Goal: Task Accomplishment & Management: Use online tool/utility

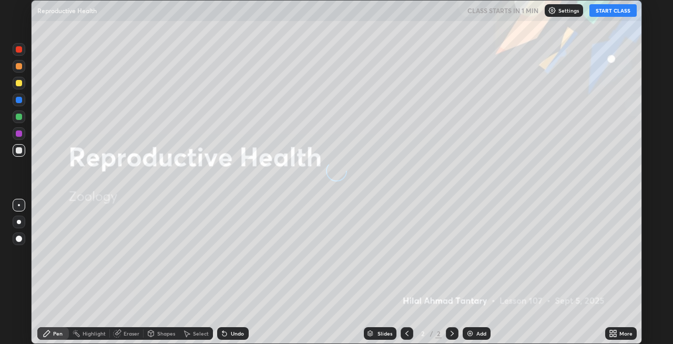
scroll to position [344, 673]
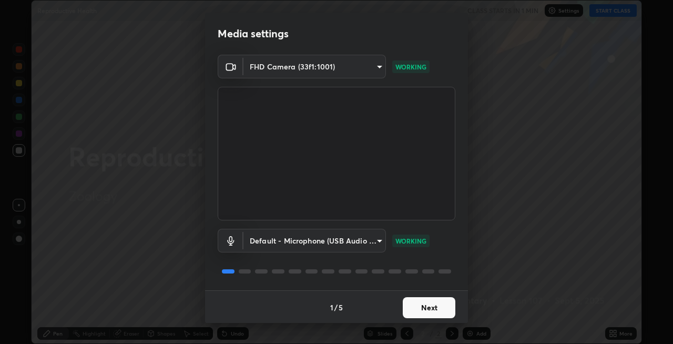
click at [423, 310] on button "Next" at bounding box center [429, 307] width 53 height 21
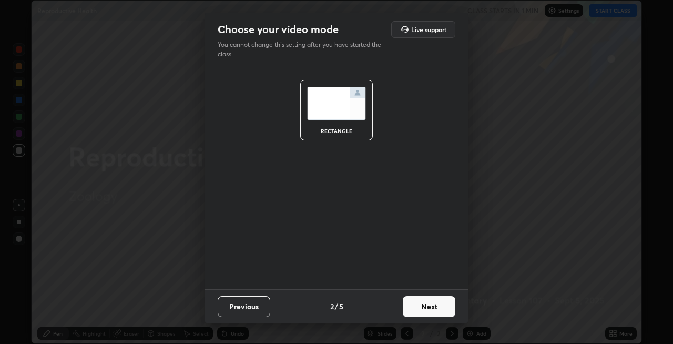
click at [428, 308] on button "Next" at bounding box center [429, 306] width 53 height 21
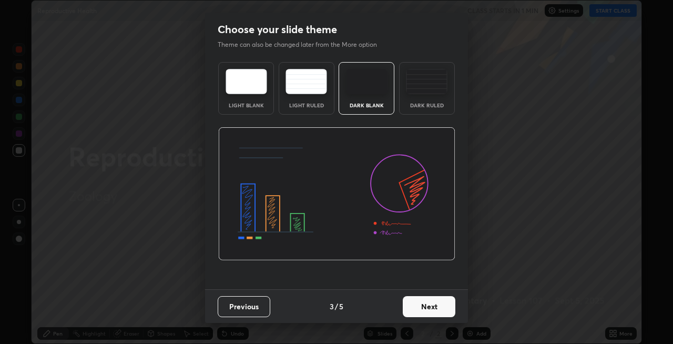
click at [432, 308] on button "Next" at bounding box center [429, 306] width 53 height 21
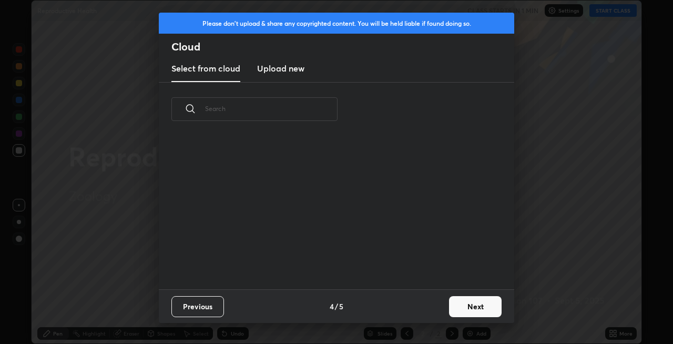
click at [458, 308] on button "Next" at bounding box center [475, 306] width 53 height 21
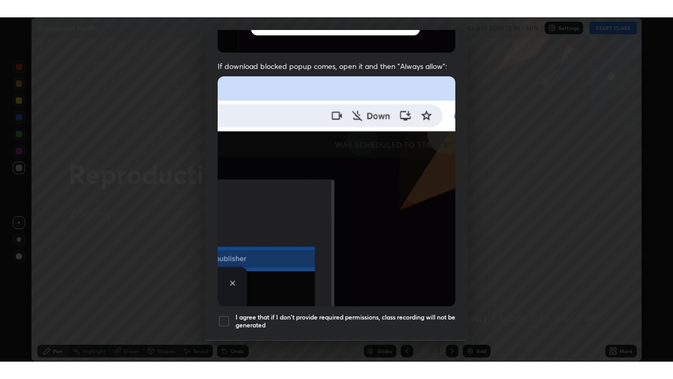
scroll to position [216, 0]
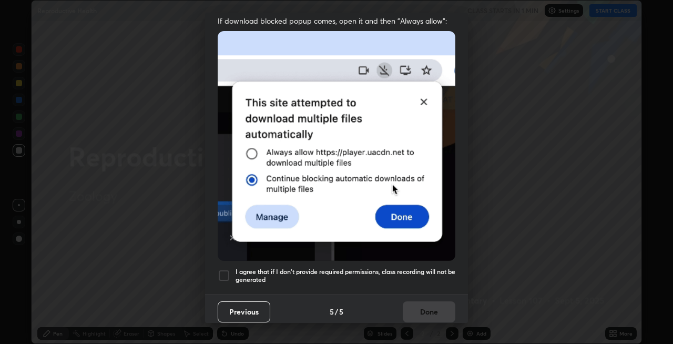
click at [393, 268] on h5 "I agree that if I don't provide required permissions, class recording will not …" at bounding box center [346, 276] width 220 height 16
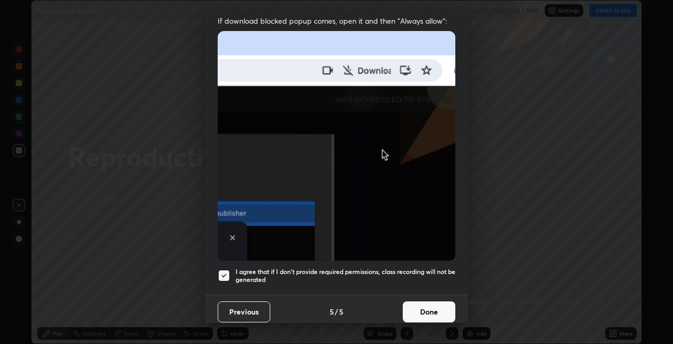
click at [424, 305] on button "Done" at bounding box center [429, 311] width 53 height 21
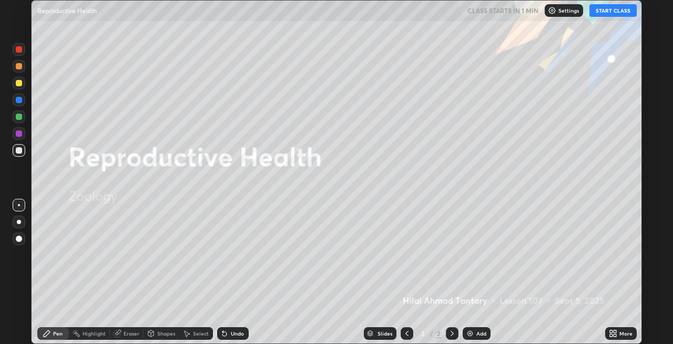
click at [612, 12] on button "START CLASS" at bounding box center [613, 10] width 47 height 13
click at [19, 222] on div at bounding box center [19, 222] width 4 height 4
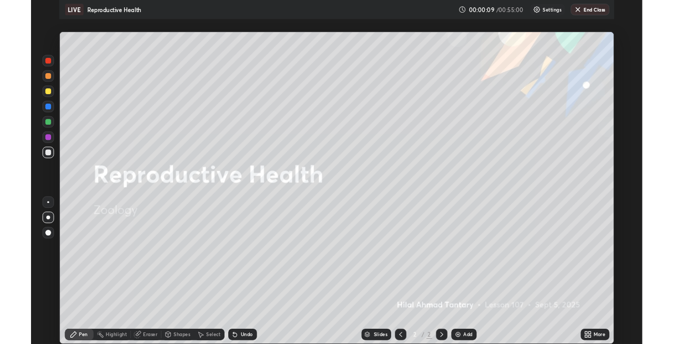
scroll to position [379, 673]
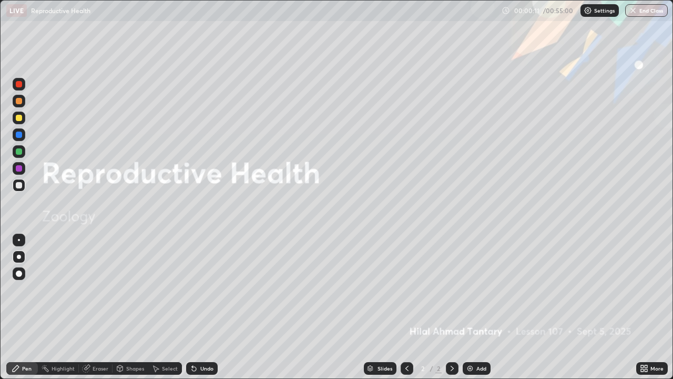
click at [205, 344] on div "Undo" at bounding box center [206, 368] width 13 height 5
click at [647, 344] on icon at bounding box center [646, 370] width 3 height 3
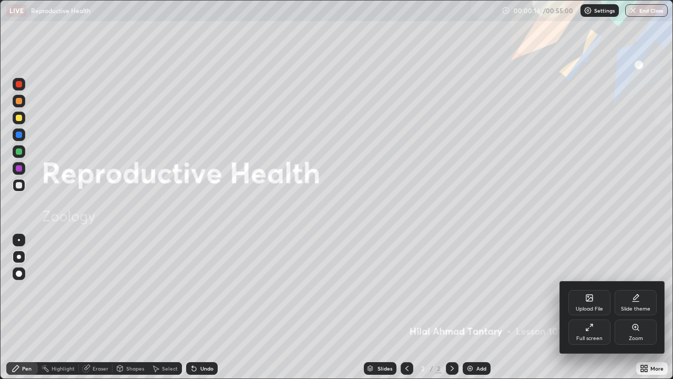
click at [594, 330] on div "Full screen" at bounding box center [590, 331] width 42 height 25
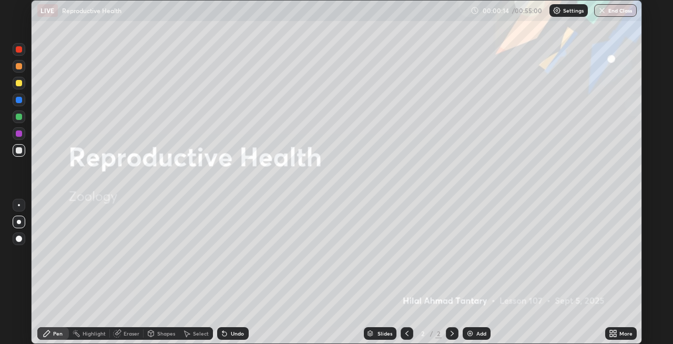
scroll to position [52264, 51934]
click at [169, 332] on div "Shapes" at bounding box center [166, 333] width 18 height 5
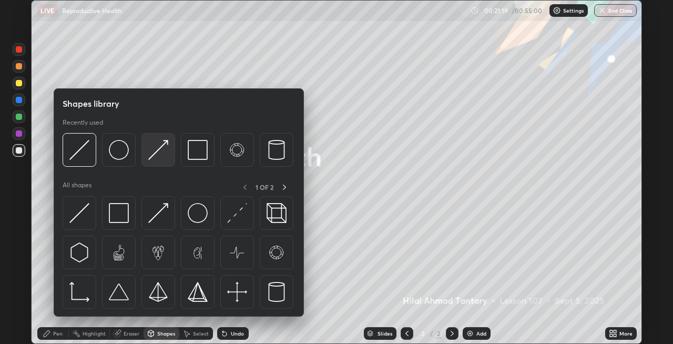
click at [144, 156] on div at bounding box center [159, 150] width 34 height 34
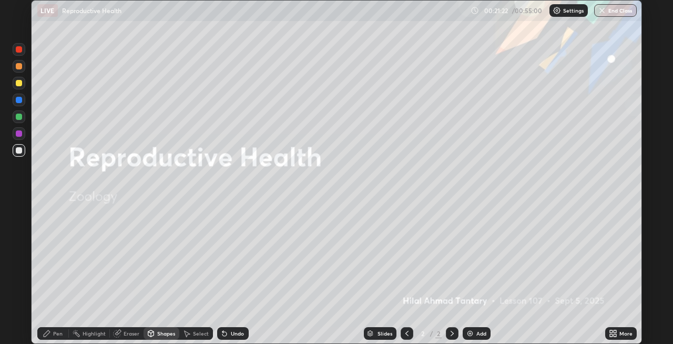
click at [59, 332] on div "Pen" at bounding box center [57, 333] width 9 height 5
click at [19, 98] on div at bounding box center [19, 100] width 6 height 6
click at [18, 117] on div at bounding box center [19, 117] width 6 height 6
click at [463, 331] on div "Add" at bounding box center [477, 333] width 28 height 13
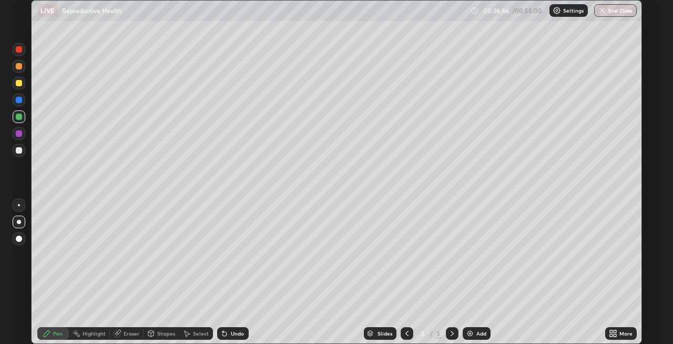
click at [156, 334] on div "Shapes" at bounding box center [162, 333] width 36 height 13
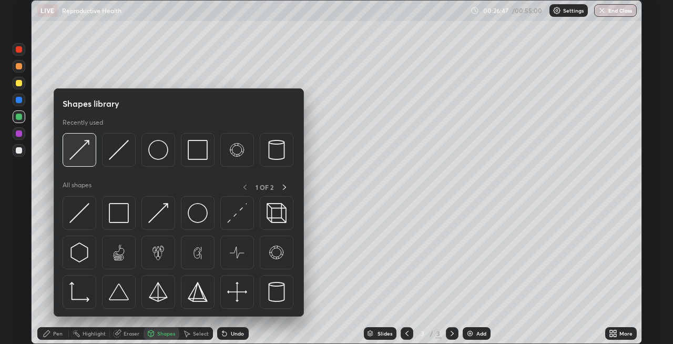
click at [83, 161] on div at bounding box center [80, 150] width 34 height 34
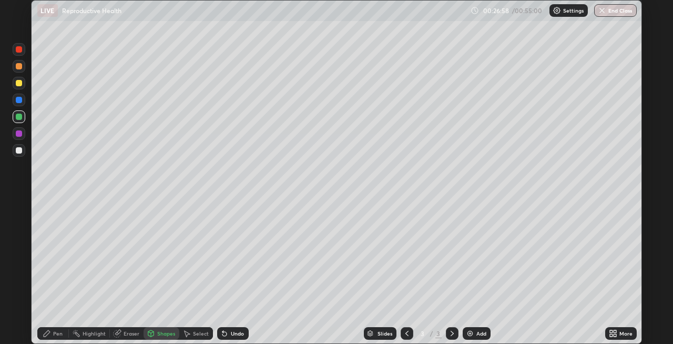
click at [229, 334] on div "Undo" at bounding box center [233, 333] width 32 height 13
click at [60, 331] on div "Pen" at bounding box center [57, 333] width 9 height 5
click at [225, 335] on icon at bounding box center [225, 334] width 4 height 4
click at [224, 334] on icon at bounding box center [225, 334] width 4 height 4
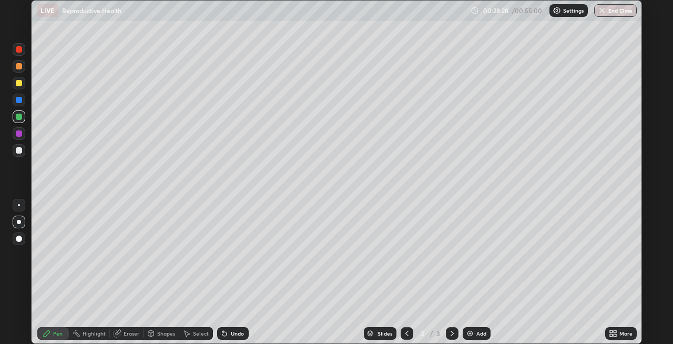
click at [167, 334] on div "Shapes" at bounding box center [166, 333] width 18 height 5
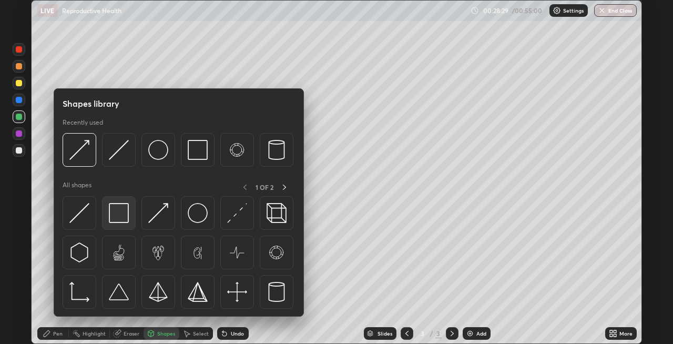
click at [123, 208] on img at bounding box center [119, 213] width 20 height 20
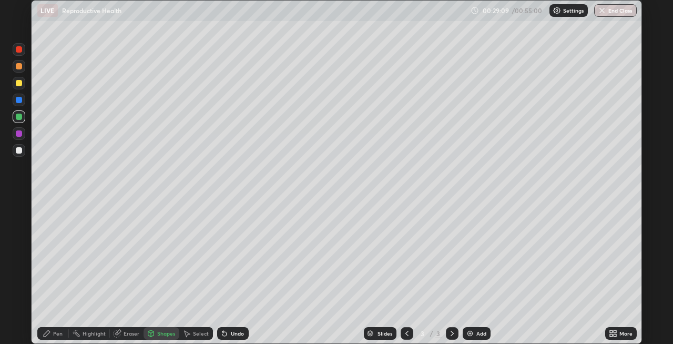
click at [231, 335] on div "Undo" at bounding box center [237, 333] width 13 height 5
click at [54, 337] on div "Pen" at bounding box center [53, 333] width 32 height 13
click at [133, 334] on div "Eraser" at bounding box center [132, 333] width 16 height 5
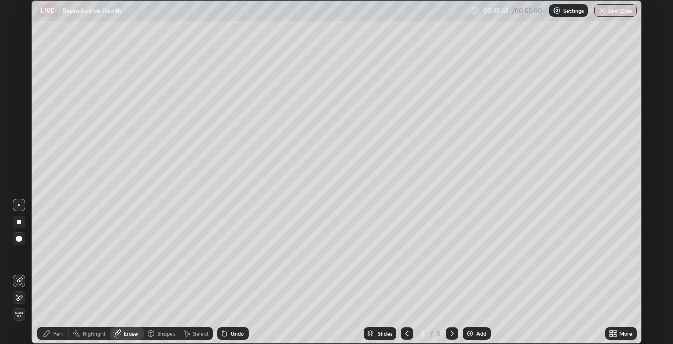
click at [58, 332] on div "Pen" at bounding box center [57, 333] width 9 height 5
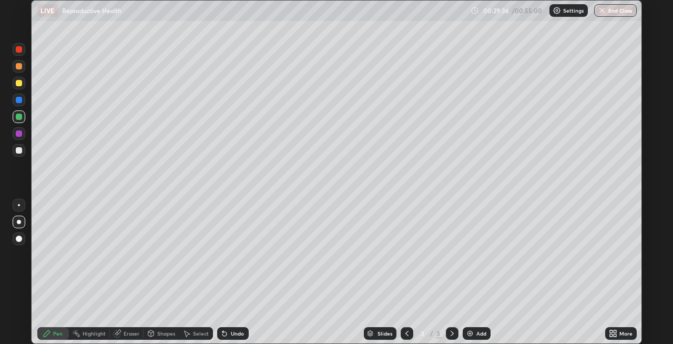
click at [17, 98] on div at bounding box center [19, 100] width 6 height 6
click at [138, 334] on div "Eraser" at bounding box center [132, 333] width 16 height 5
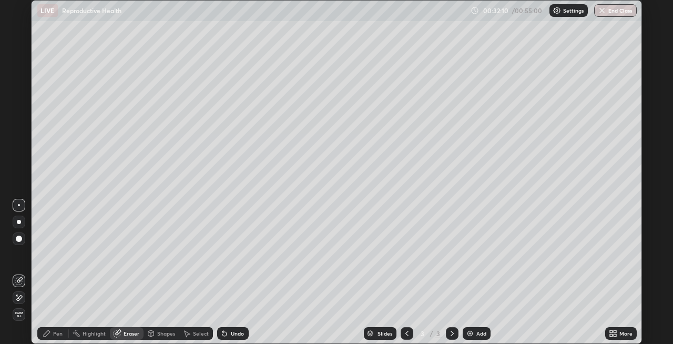
click at [58, 335] on div "Pen" at bounding box center [57, 333] width 9 height 5
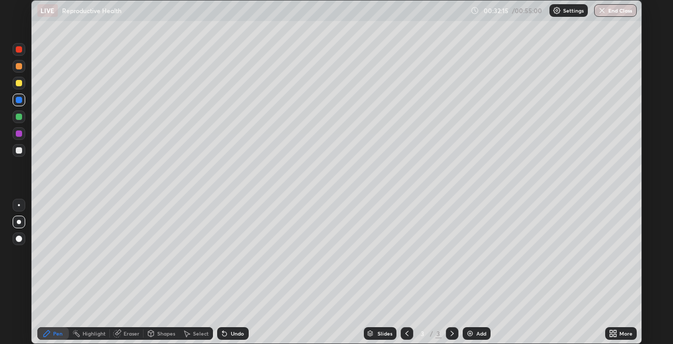
click at [229, 332] on div "Undo" at bounding box center [233, 333] width 32 height 13
click at [466, 333] on img at bounding box center [470, 333] width 8 height 8
click at [18, 150] on div at bounding box center [19, 150] width 6 height 6
click at [17, 82] on div at bounding box center [19, 83] width 6 height 6
click at [161, 334] on div "Shapes" at bounding box center [166, 333] width 18 height 5
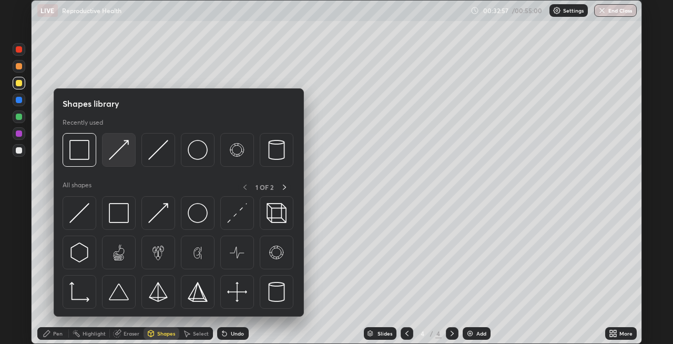
click at [114, 155] on img at bounding box center [119, 150] width 20 height 20
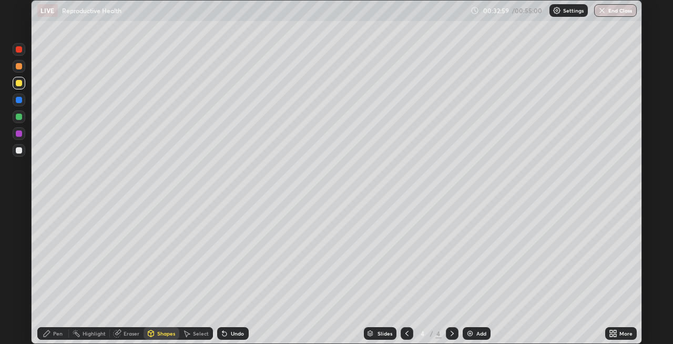
click at [53, 336] on div "Pen" at bounding box center [53, 333] width 32 height 13
click at [168, 334] on div "Shapes" at bounding box center [166, 333] width 18 height 5
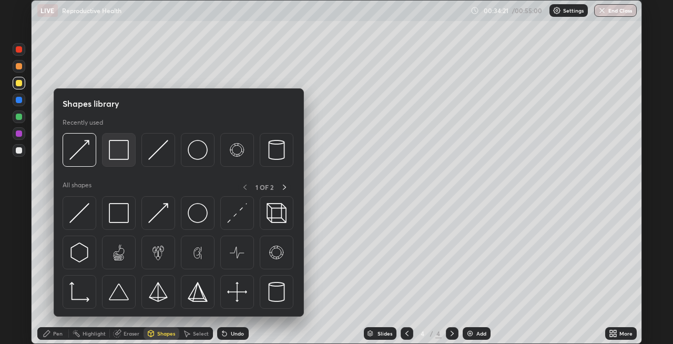
click at [121, 162] on div at bounding box center [119, 150] width 34 height 34
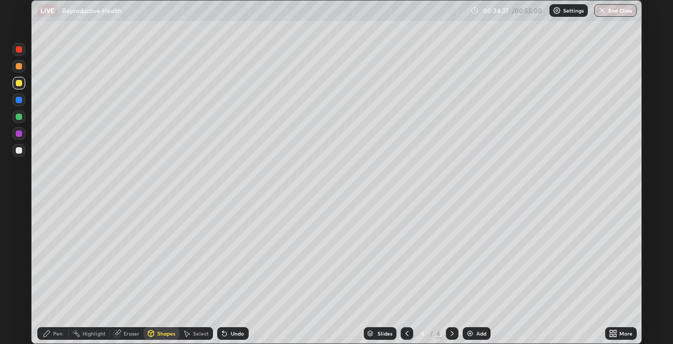
click at [55, 332] on div "Pen" at bounding box center [57, 333] width 9 height 5
click at [466, 331] on img at bounding box center [470, 333] width 8 height 8
click at [164, 334] on div "Shapes" at bounding box center [166, 333] width 18 height 5
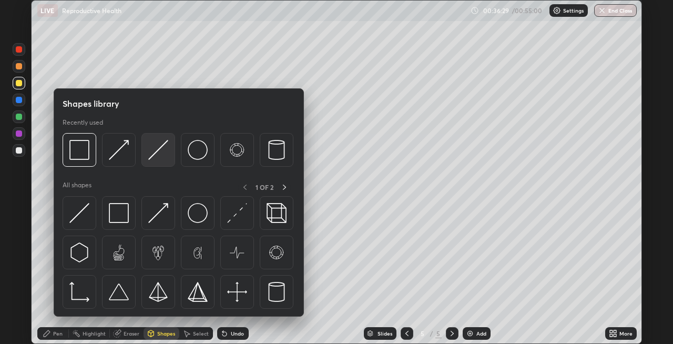
click at [152, 158] on img at bounding box center [158, 150] width 20 height 20
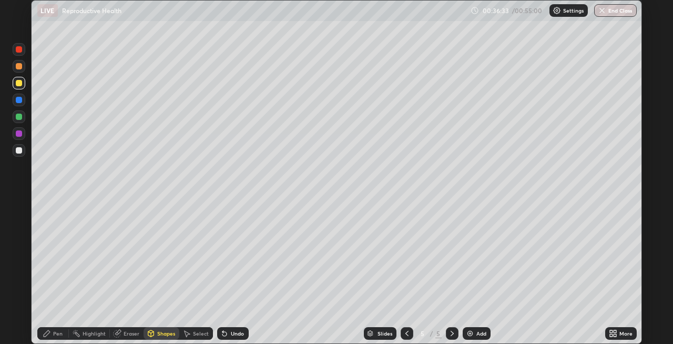
click at [59, 336] on div "Pen" at bounding box center [57, 333] width 9 height 5
click at [16, 98] on div at bounding box center [19, 100] width 6 height 6
click at [160, 331] on div "Shapes" at bounding box center [166, 333] width 18 height 5
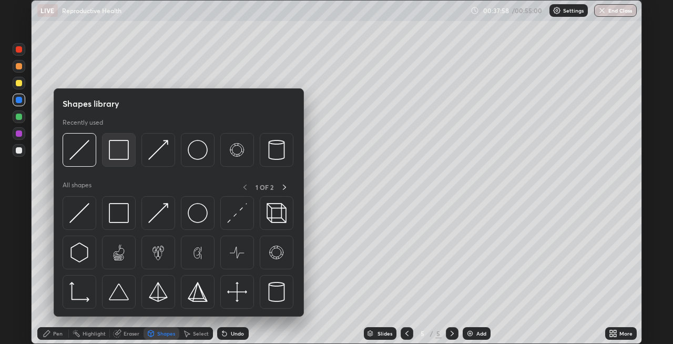
click at [123, 158] on img at bounding box center [119, 150] width 20 height 20
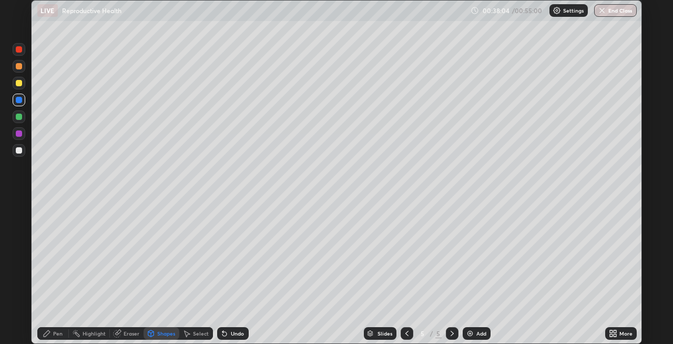
click at [50, 335] on icon at bounding box center [47, 333] width 8 height 8
click at [154, 328] on div "Shapes" at bounding box center [162, 333] width 36 height 13
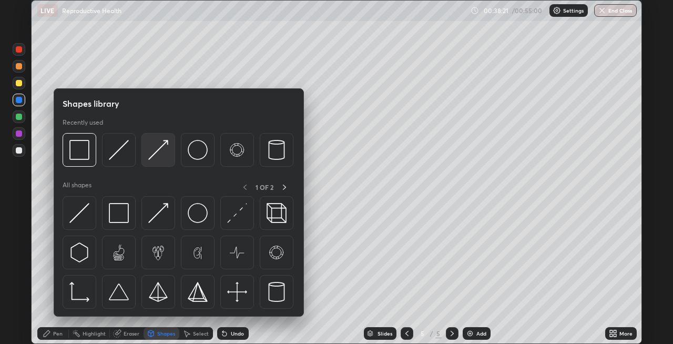
click at [150, 158] on img at bounding box center [158, 150] width 20 height 20
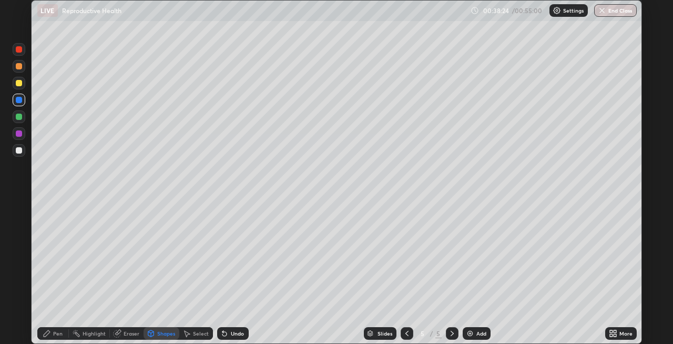
click at [54, 339] on div "Pen" at bounding box center [53, 333] width 32 height 13
click at [17, 83] on div at bounding box center [19, 83] width 6 height 6
click at [229, 334] on div "Undo" at bounding box center [233, 333] width 32 height 13
click at [17, 67] on div at bounding box center [19, 66] width 6 height 6
click at [19, 50] on div at bounding box center [19, 49] width 6 height 6
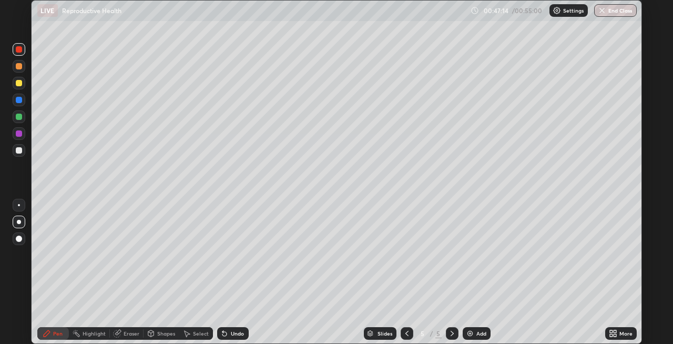
click at [231, 332] on div "Undo" at bounding box center [237, 333] width 13 height 5
click at [229, 330] on div "Undo" at bounding box center [233, 333] width 32 height 13
click at [16, 118] on div at bounding box center [19, 117] width 6 height 6
click at [160, 334] on div "Shapes" at bounding box center [166, 333] width 18 height 5
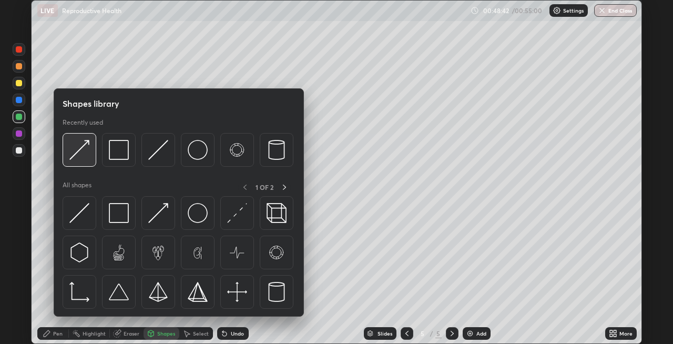
click at [81, 156] on img at bounding box center [79, 150] width 20 height 20
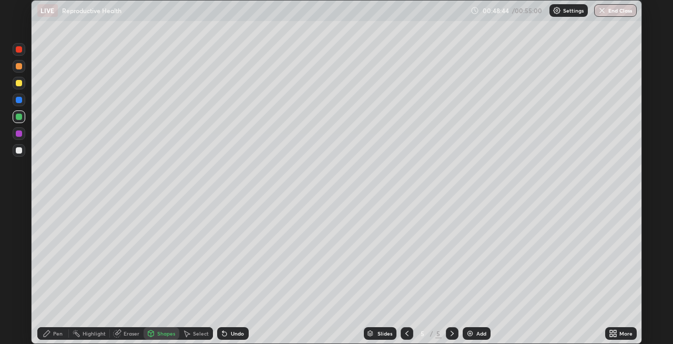
click at [60, 332] on div "Pen" at bounding box center [57, 333] width 9 height 5
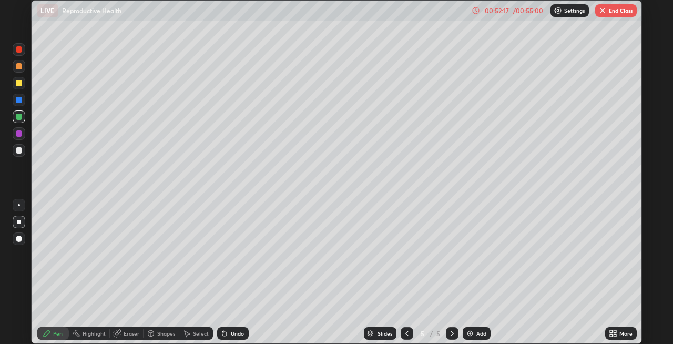
click at [467, 335] on img at bounding box center [470, 333] width 8 height 8
click at [157, 335] on div "Shapes" at bounding box center [166, 333] width 18 height 5
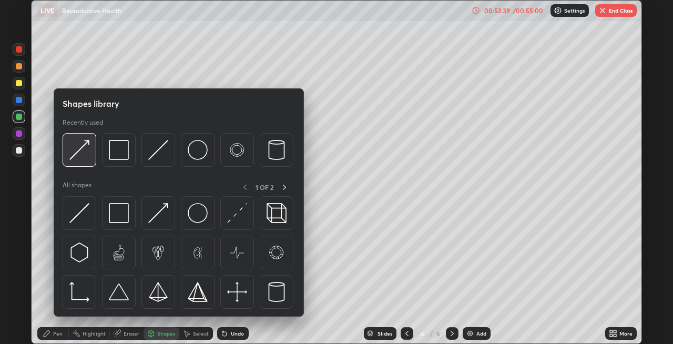
click at [79, 160] on div at bounding box center [80, 150] width 34 height 34
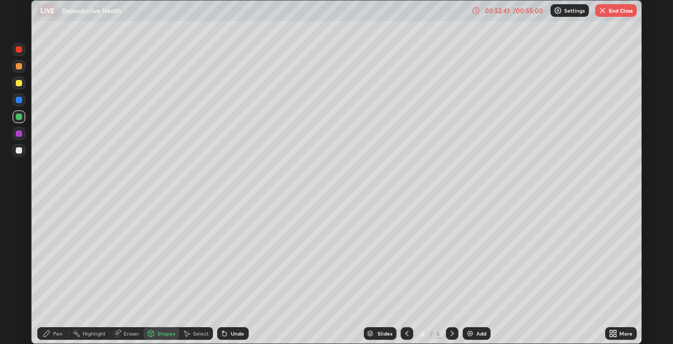
click at [54, 334] on div "Pen" at bounding box center [57, 333] width 9 height 5
click at [17, 83] on div at bounding box center [19, 83] width 6 height 6
click at [227, 331] on icon at bounding box center [224, 333] width 8 height 8
click at [231, 335] on div "Undo" at bounding box center [237, 333] width 13 height 5
click at [229, 338] on div "Undo" at bounding box center [233, 333] width 32 height 13
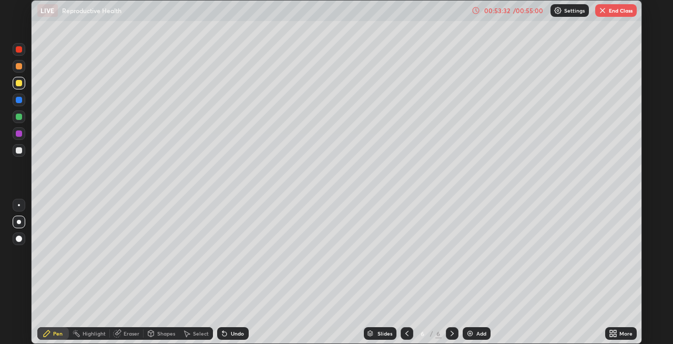
click at [233, 332] on div "Undo" at bounding box center [237, 333] width 13 height 5
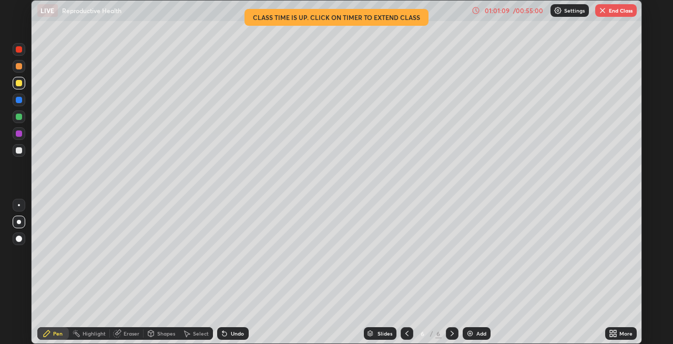
click at [20, 48] on div at bounding box center [19, 49] width 6 height 6
click at [611, 11] on button "End Class" at bounding box center [617, 10] width 42 height 13
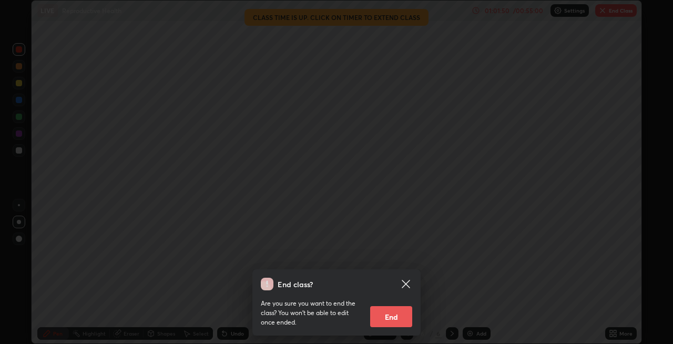
click at [383, 324] on button "End" at bounding box center [391, 316] width 42 height 21
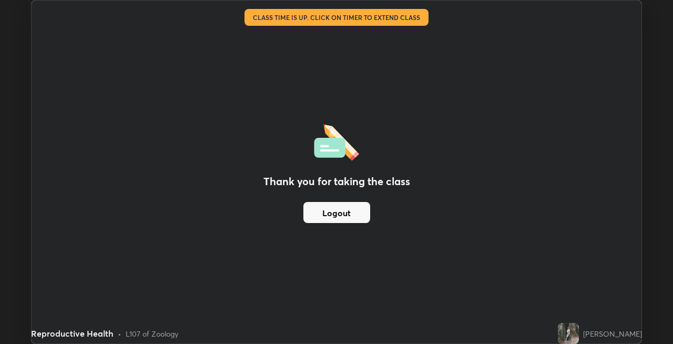
click at [357, 213] on button "Logout" at bounding box center [337, 212] width 67 height 21
